Goal: Information Seeking & Learning: Learn about a topic

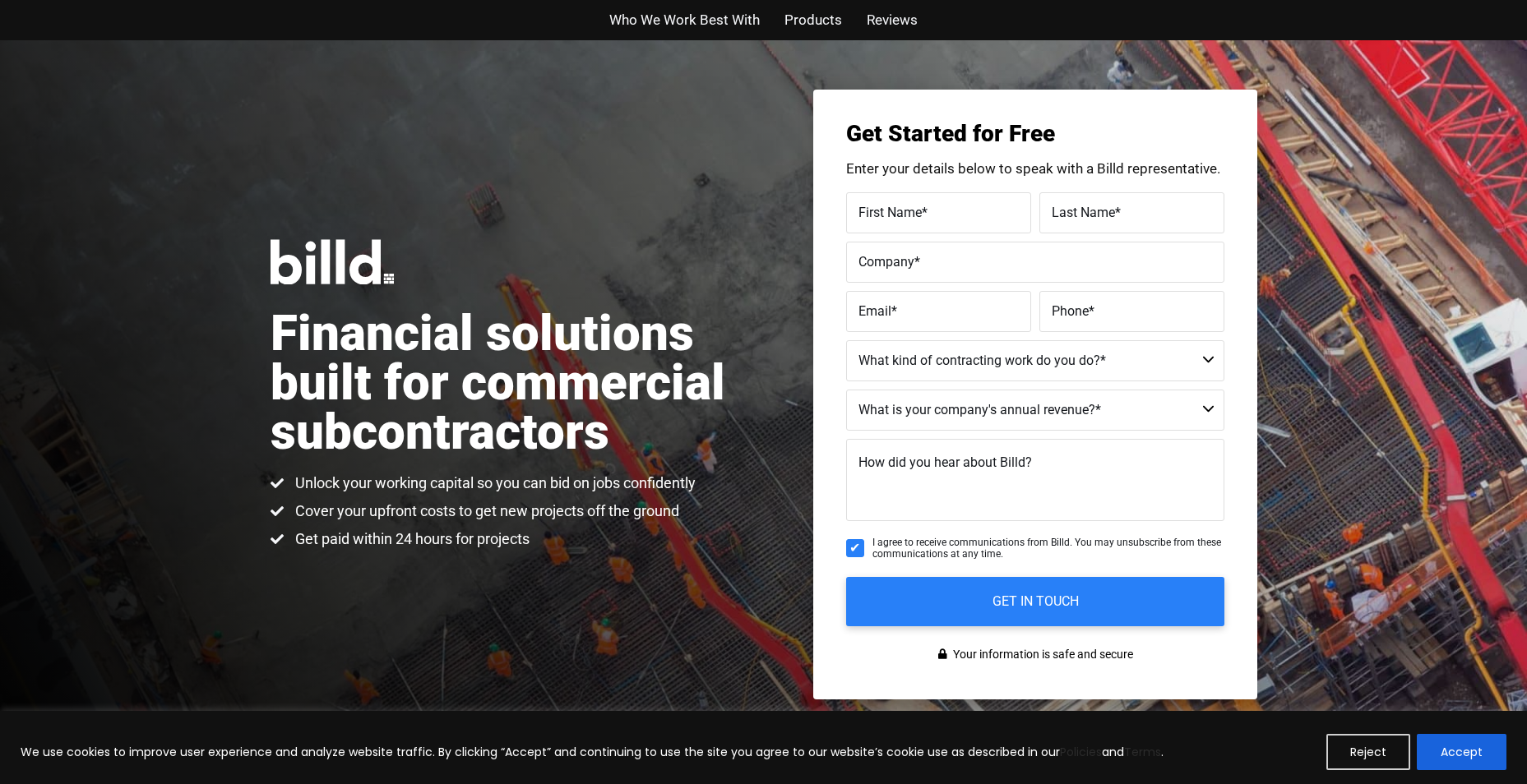
click at [704, 16] on span "Who We Work Best With" at bounding box center [685, 20] width 151 height 24
click at [819, 24] on span "Products" at bounding box center [813, 20] width 57 height 24
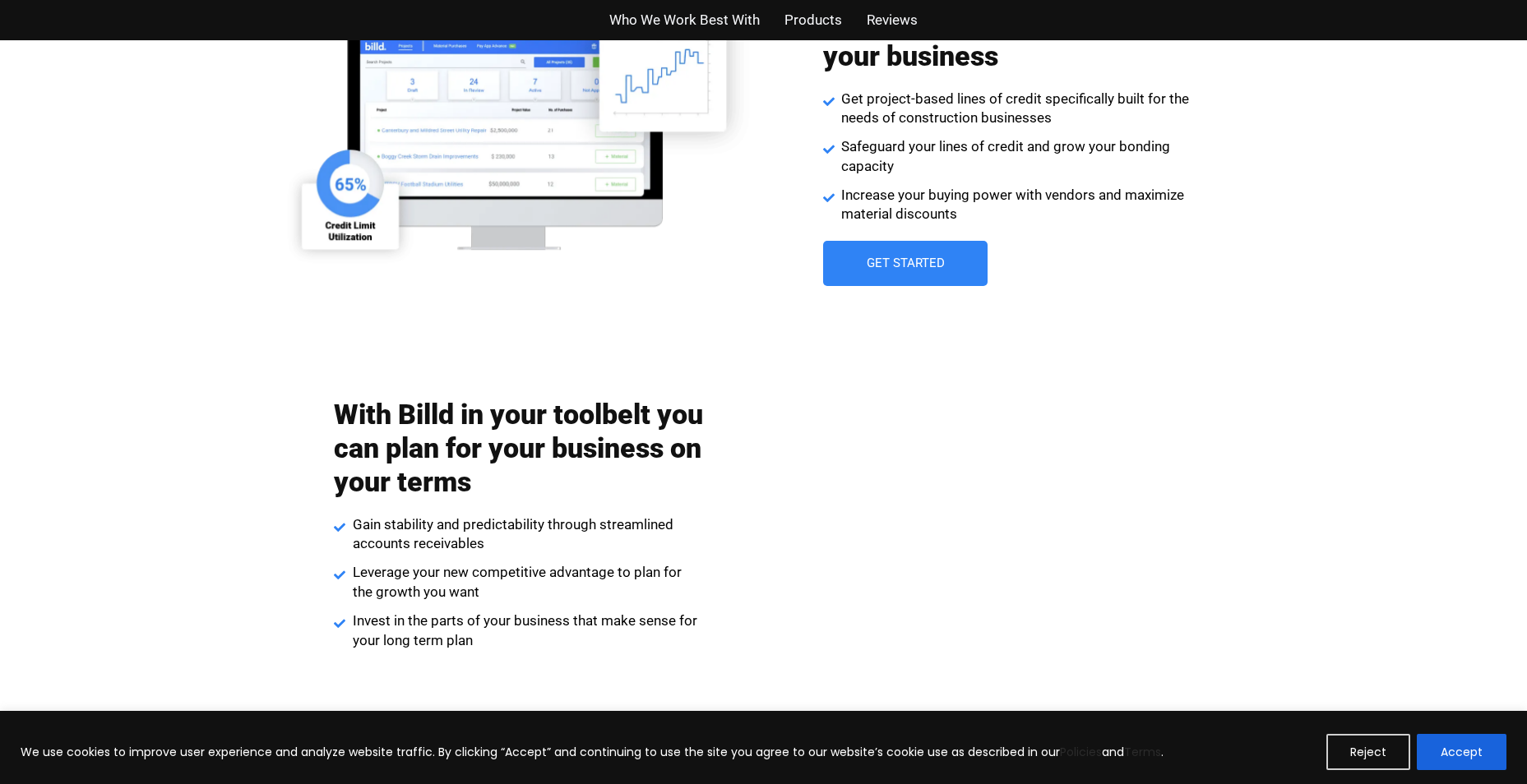
scroll to position [3133, 0]
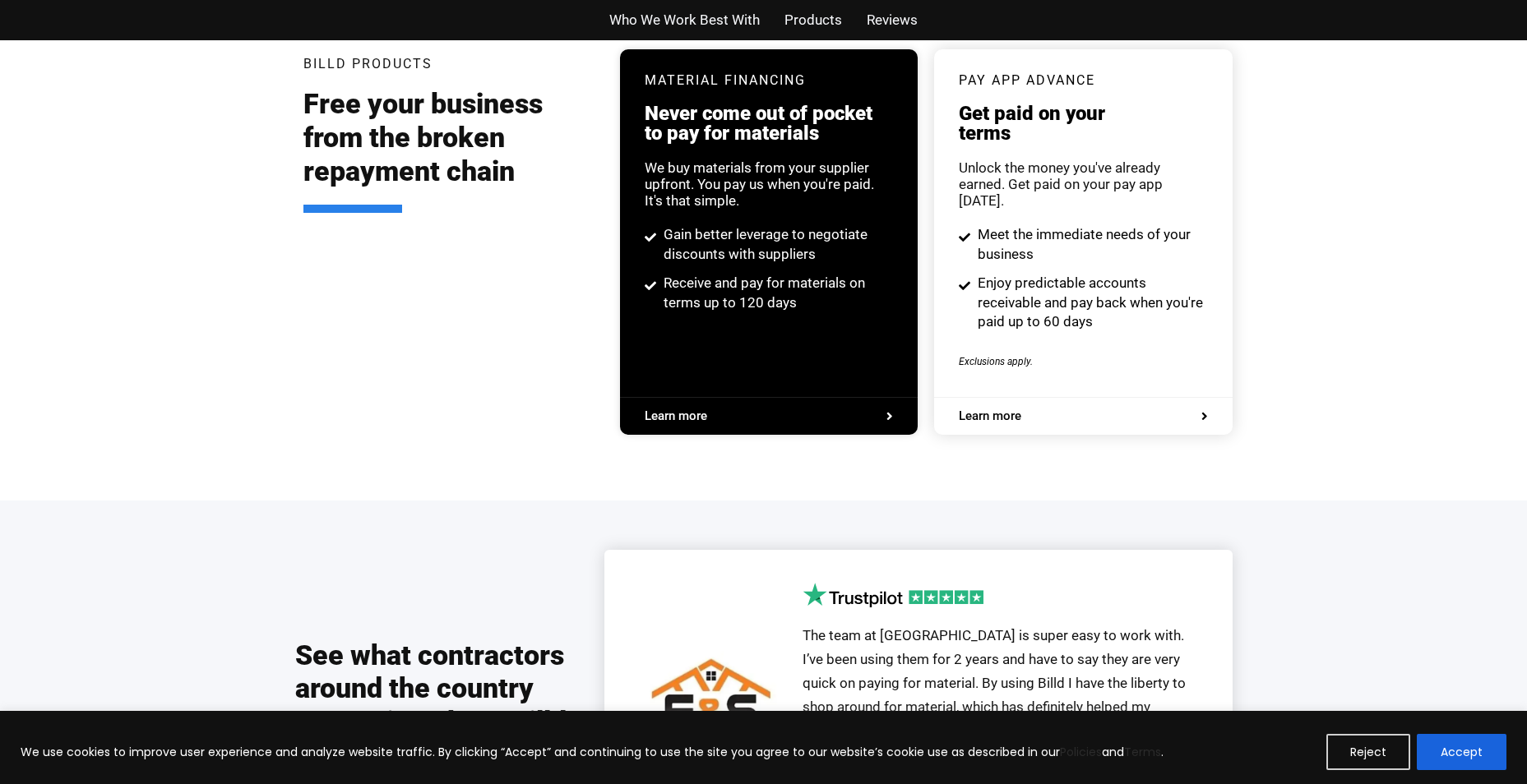
click at [802, 19] on span "Products" at bounding box center [813, 20] width 57 height 24
click at [881, 18] on span "Reviews" at bounding box center [893, 20] width 51 height 24
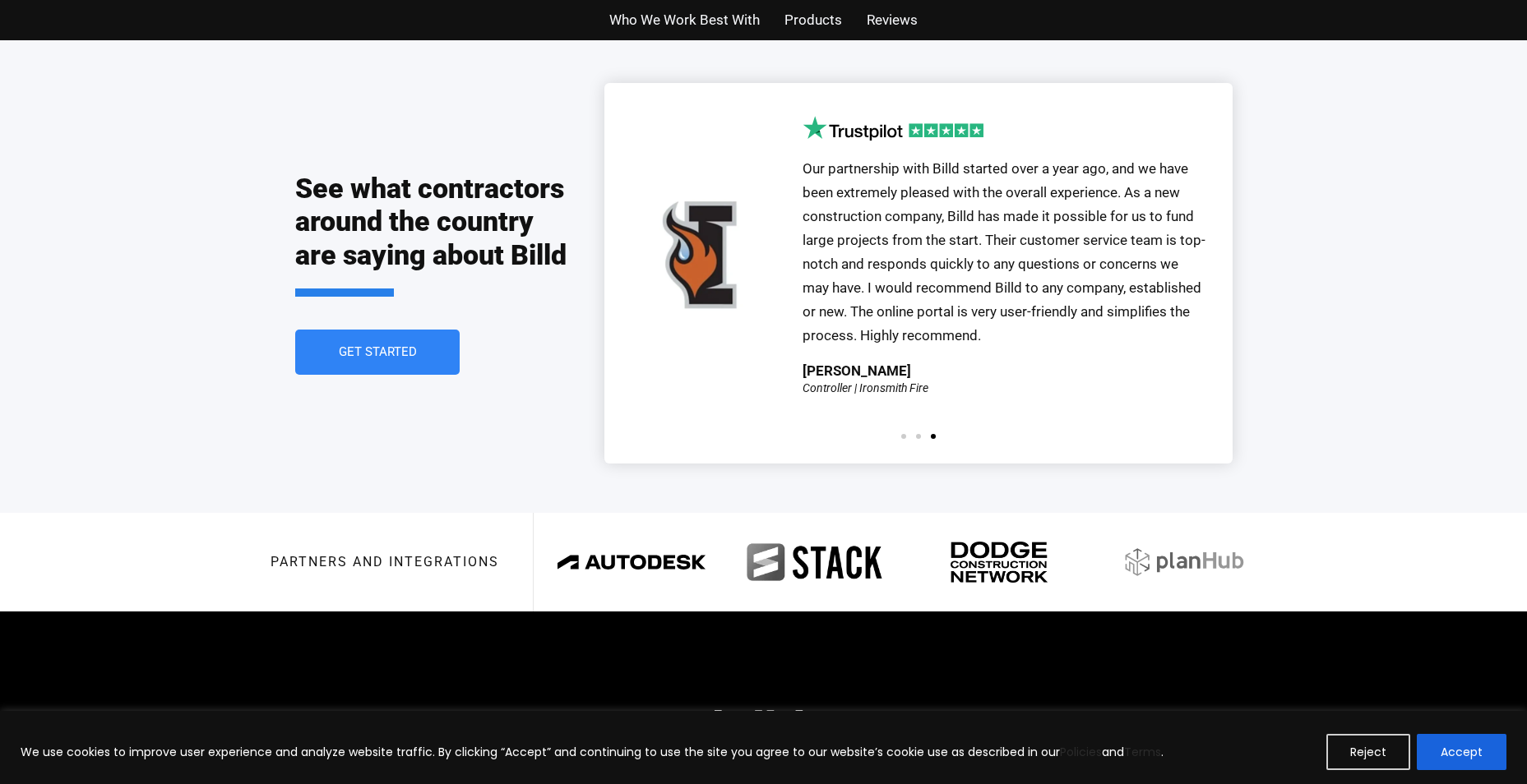
scroll to position [3618, 0]
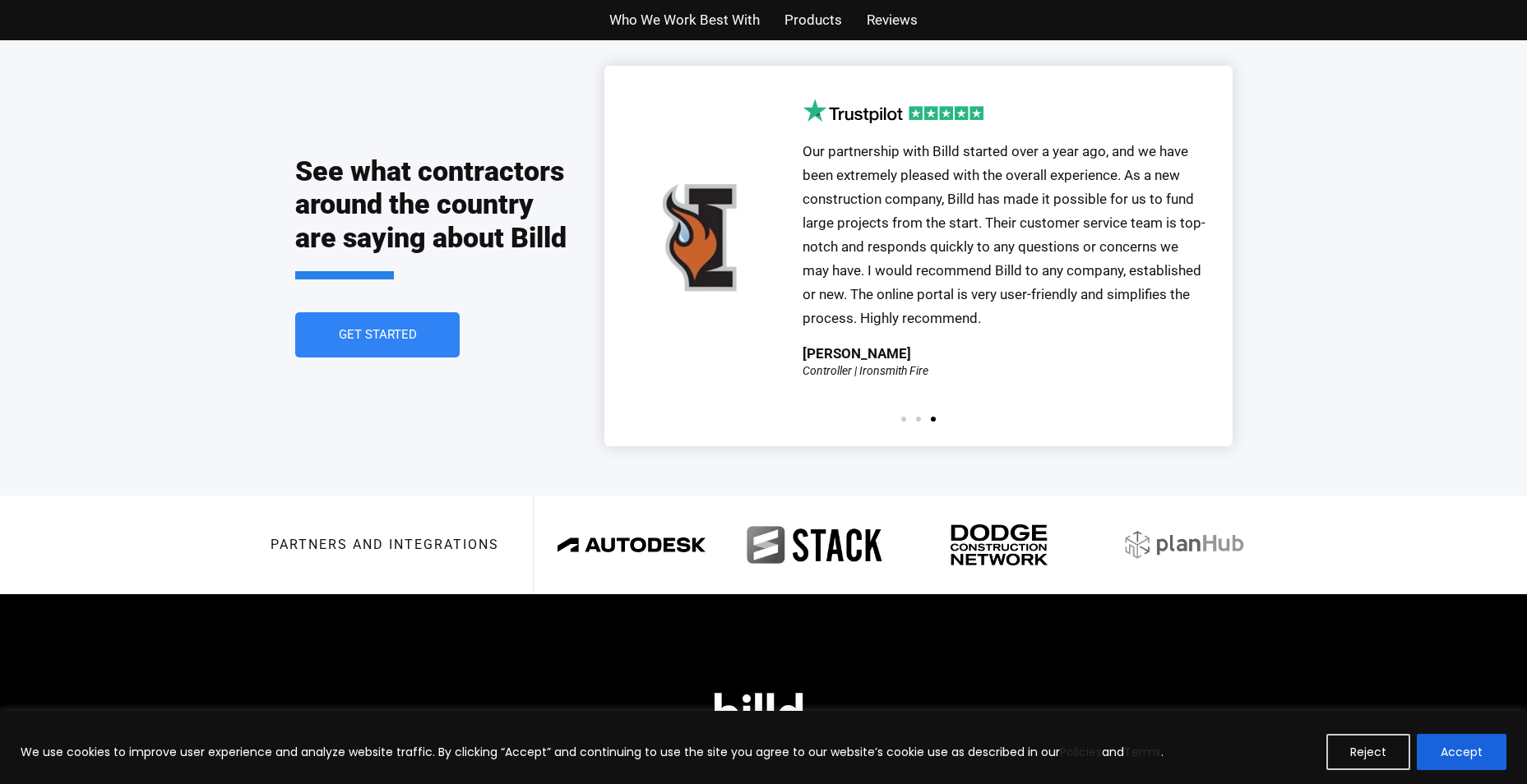
click at [821, 22] on span "Products" at bounding box center [813, 20] width 57 height 24
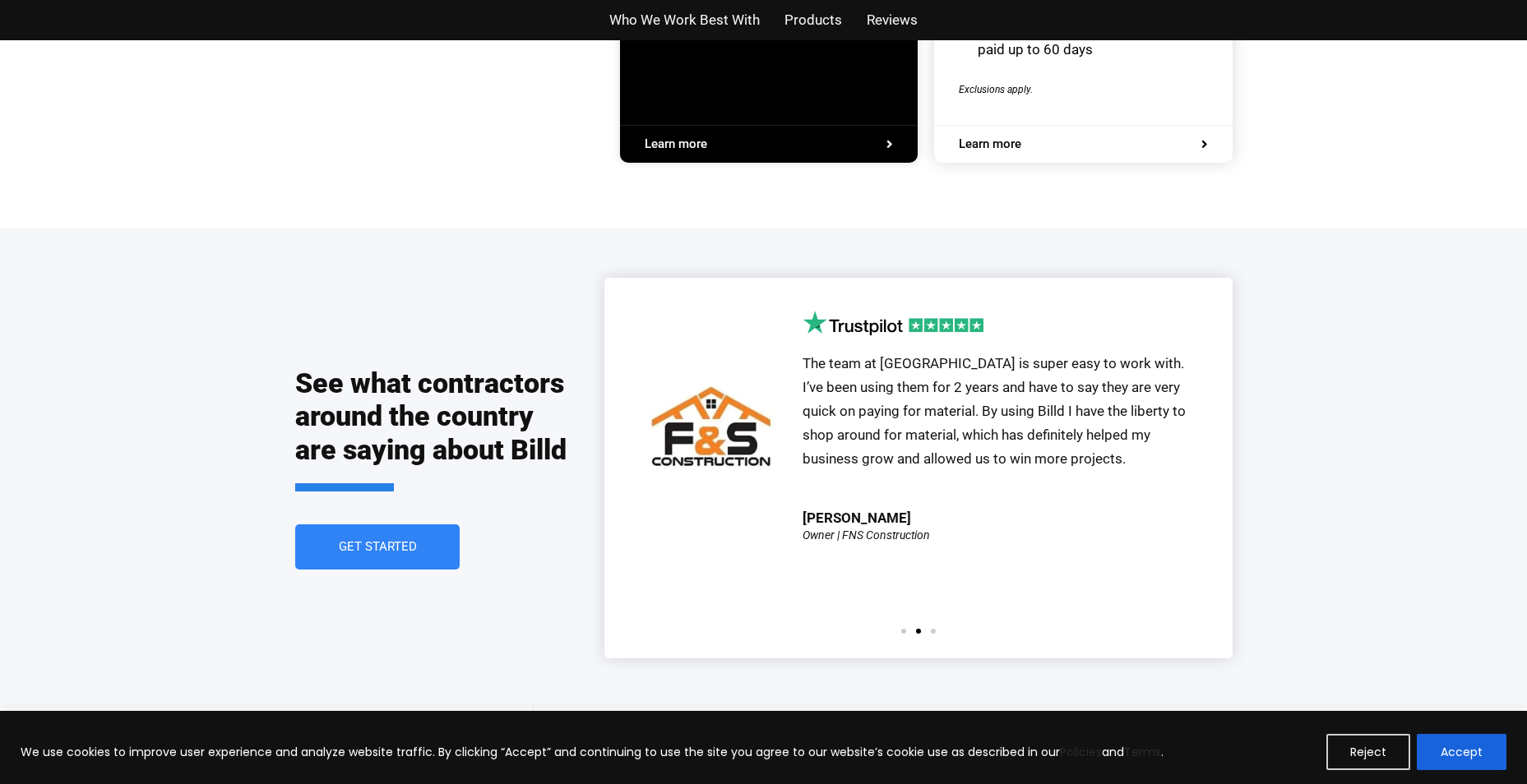
scroll to position [3687, 0]
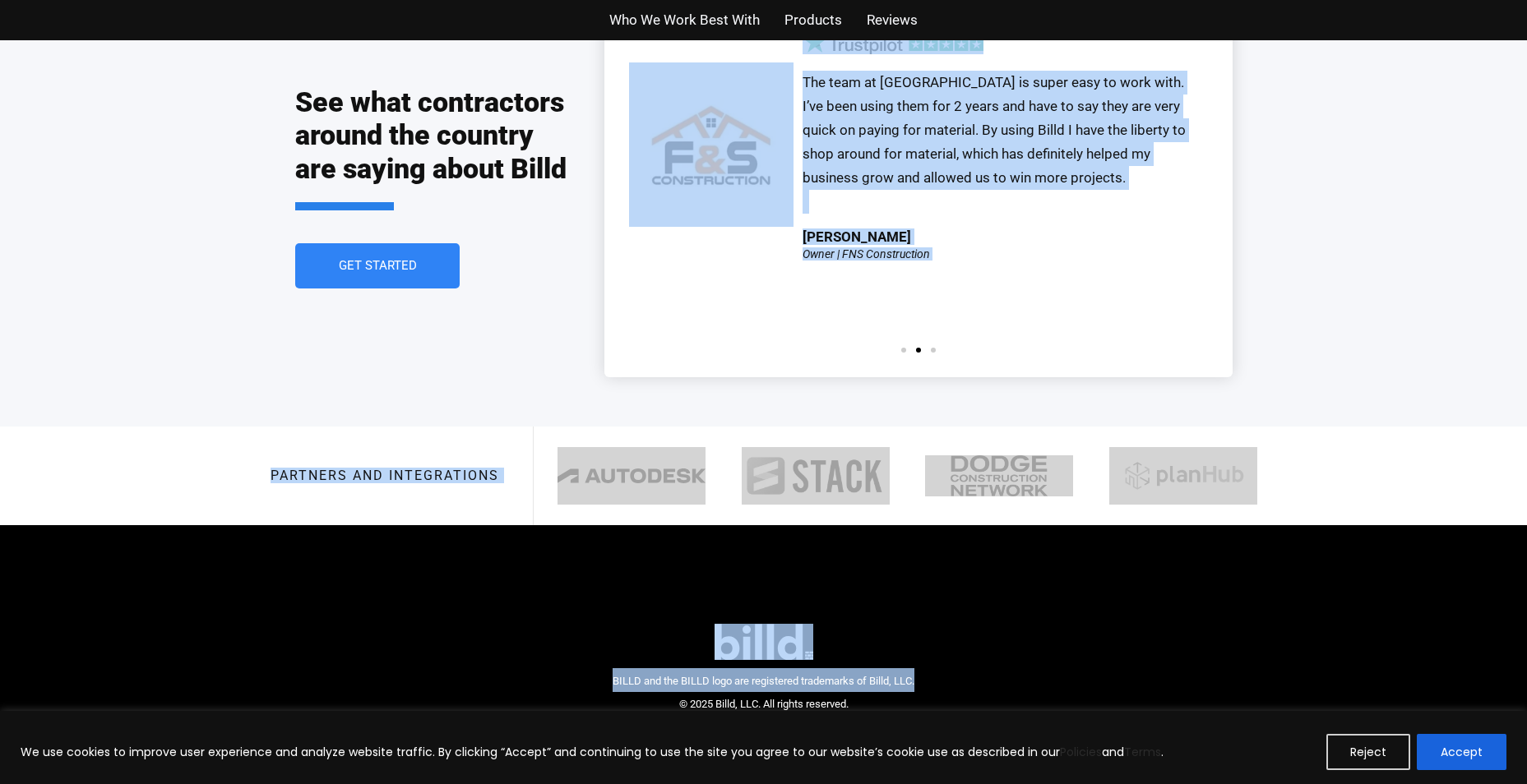
drag, startPoint x: 1535, startPoint y: 554, endPoint x: 1523, endPoint y: 645, distance: 91.8
copy div "The team at [GEOGRAPHIC_DATA] is super easy to work with. I’ve been using them …"
click at [1412, 426] on div "Partners and integrations" at bounding box center [764, 476] width 1527 height 98
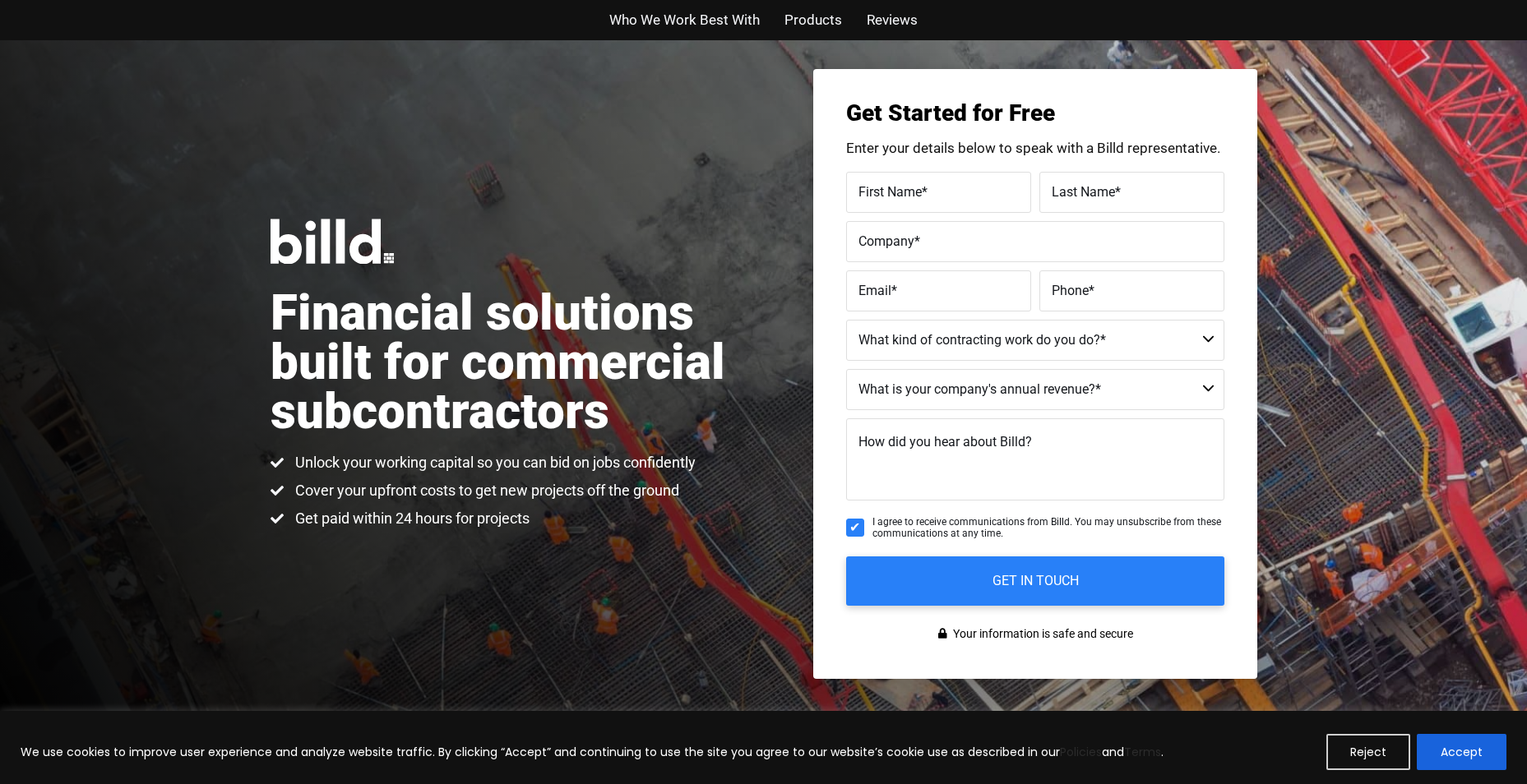
scroll to position [0, 0]
